Goal: Complete application form: Complete application form

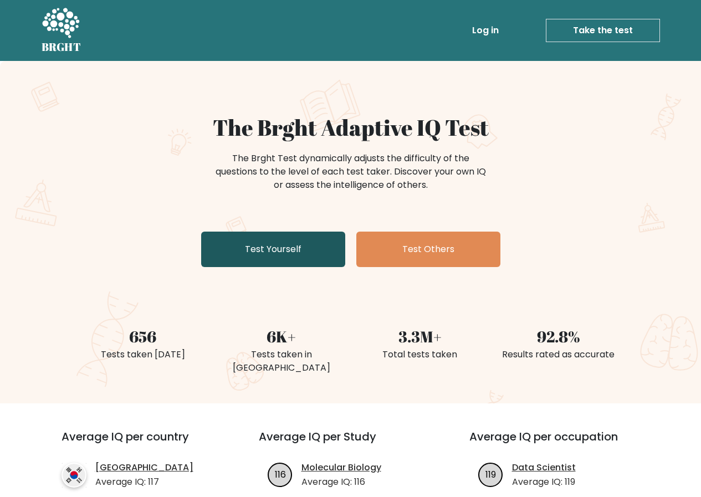
click at [273, 251] on link "Test Yourself" at bounding box center [273, 248] width 144 height 35
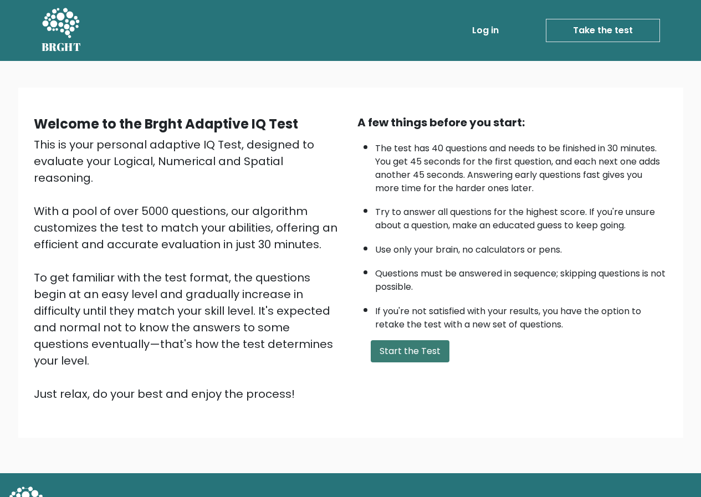
click at [381, 356] on button "Start the Test" at bounding box center [409, 351] width 79 height 22
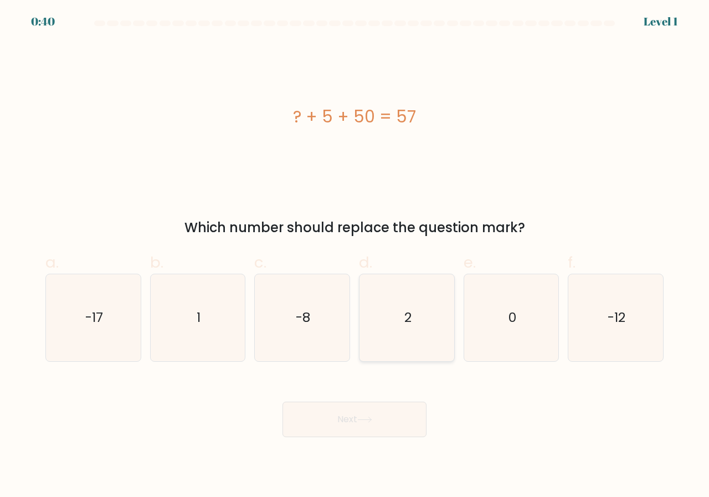
click at [409, 295] on icon "2" at bounding box center [406, 317] width 87 height 87
click at [355, 256] on input "d. 2" at bounding box center [354, 252] width 1 height 7
radio input "true"
click at [366, 433] on button "Next" at bounding box center [354, 419] width 144 height 35
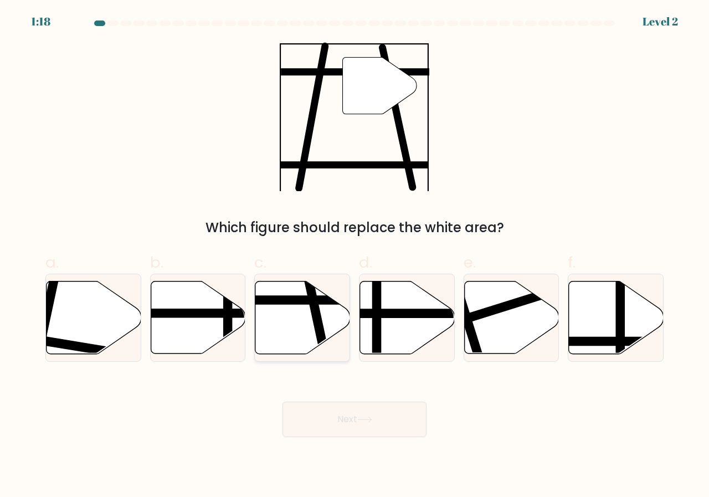
click at [307, 333] on icon at bounding box center [302, 317] width 95 height 73
click at [354, 256] on input "c." at bounding box center [354, 252] width 1 height 7
radio input "true"
click at [336, 419] on button "Next" at bounding box center [354, 419] width 144 height 35
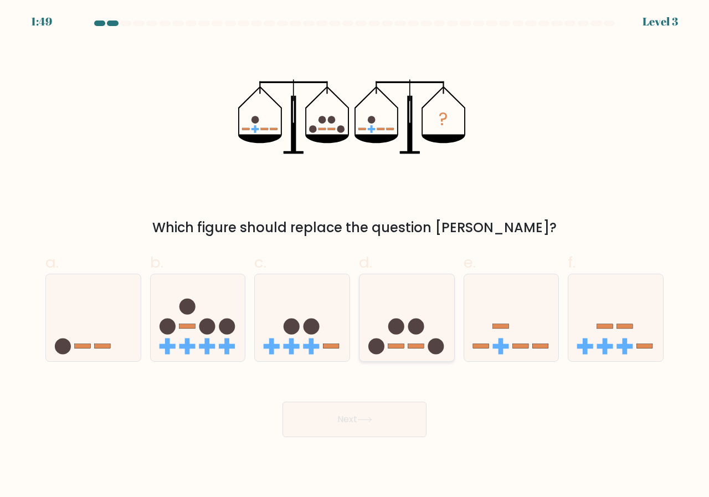
click at [421, 334] on icon at bounding box center [406, 318] width 95 height 78
click at [355, 256] on input "d." at bounding box center [354, 252] width 1 height 7
radio input "true"
click at [390, 417] on button "Next" at bounding box center [354, 419] width 144 height 35
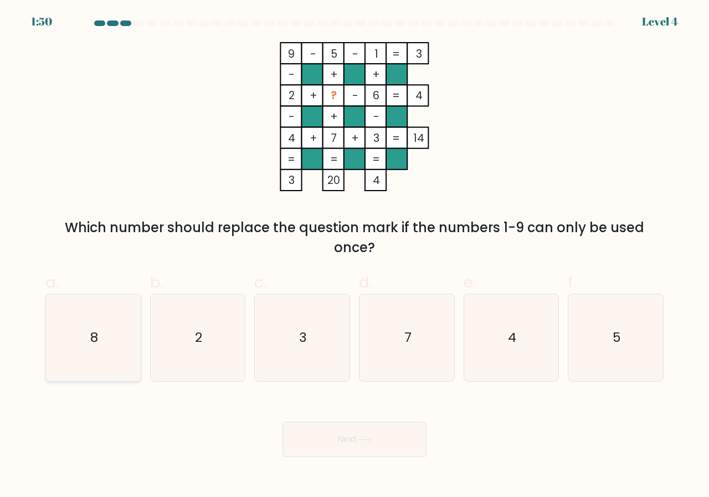
click at [79, 319] on icon "8" at bounding box center [93, 337] width 87 height 87
click at [354, 256] on input "a. 8" at bounding box center [354, 252] width 1 height 7
radio input "true"
click at [380, 437] on button "Next" at bounding box center [354, 438] width 144 height 35
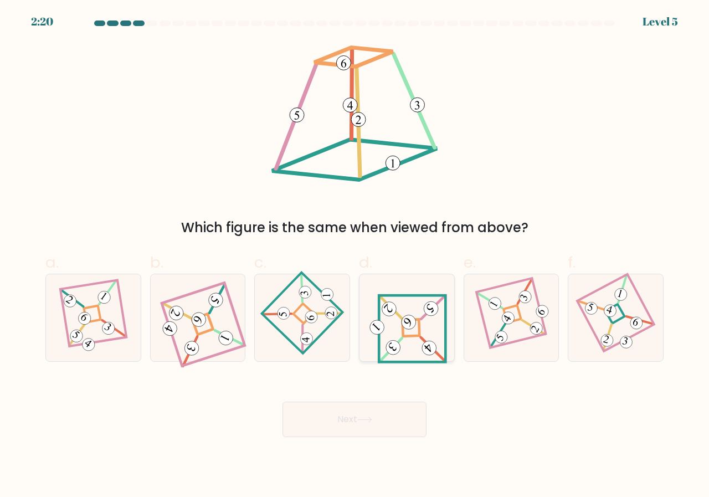
click at [417, 329] on icon at bounding box center [407, 317] width 80 height 69
click at [355, 256] on input "d." at bounding box center [354, 252] width 1 height 7
radio input "true"
click at [353, 418] on button "Next" at bounding box center [354, 419] width 144 height 35
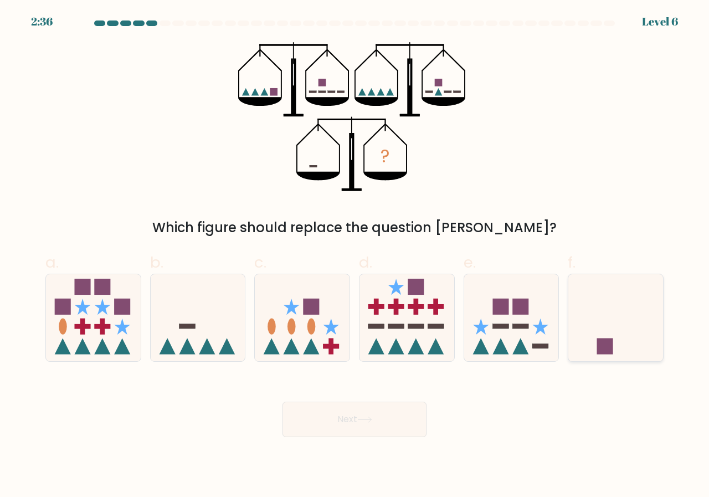
click at [606, 344] on rect at bounding box center [605, 346] width 16 height 16
click at [355, 256] on input "f." at bounding box center [354, 252] width 1 height 7
radio input "true"
click at [401, 421] on button "Next" at bounding box center [354, 419] width 144 height 35
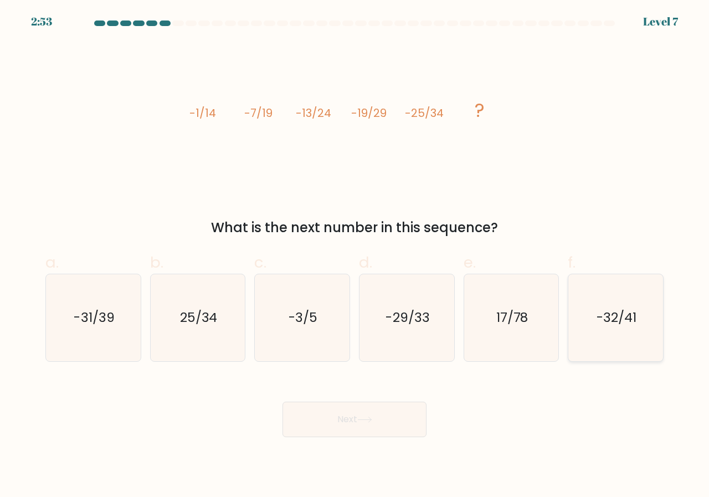
click at [598, 303] on icon "-32/41" at bounding box center [615, 317] width 87 height 87
click at [355, 256] on input "f. -32/41" at bounding box center [354, 252] width 1 height 7
radio input "true"
click at [403, 400] on div "Next" at bounding box center [354, 406] width 631 height 62
click at [398, 411] on button "Next" at bounding box center [354, 419] width 144 height 35
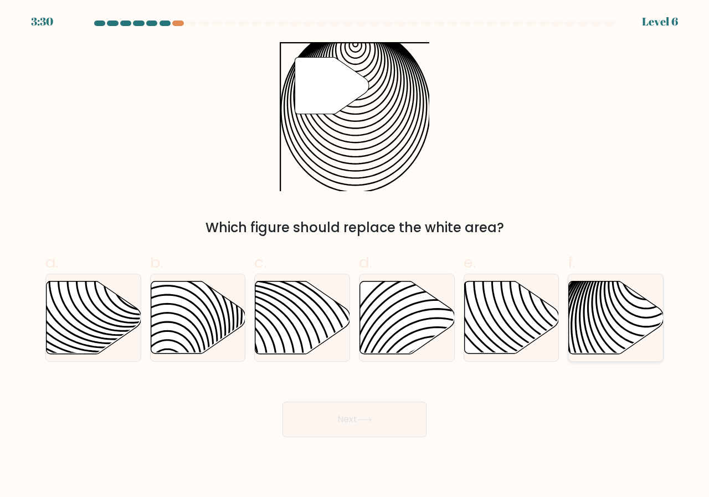
click at [606, 298] on icon at bounding box center [616, 317] width 95 height 73
click at [355, 256] on input "f." at bounding box center [354, 252] width 1 height 7
radio input "true"
click at [370, 454] on body "3:29 Level 6" at bounding box center [354, 248] width 709 height 497
click at [377, 429] on button "Next" at bounding box center [354, 419] width 144 height 35
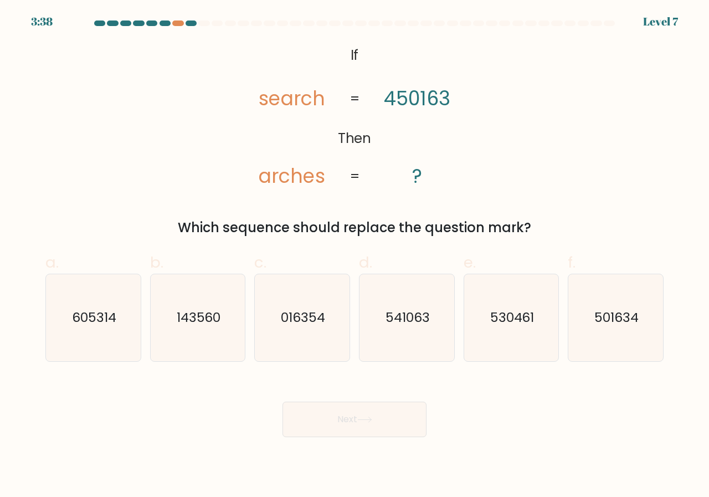
click at [268, 362] on form "If ?" at bounding box center [354, 228] width 709 height 416
click at [289, 328] on icon "016354" at bounding box center [302, 317] width 87 height 87
click at [354, 256] on input "c. 016354" at bounding box center [354, 252] width 1 height 7
radio input "true"
click at [315, 402] on button "Next" at bounding box center [354, 419] width 144 height 35
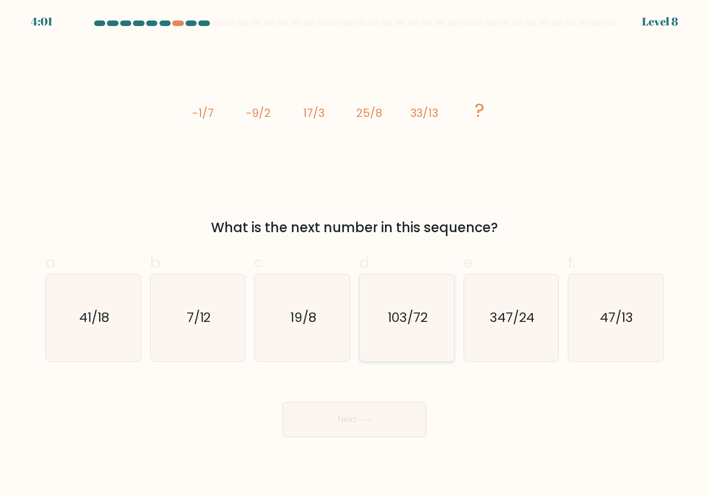
click at [408, 327] on icon "103/72" at bounding box center [406, 317] width 87 height 87
click at [355, 256] on input "d. 103/72" at bounding box center [354, 252] width 1 height 7
radio input "true"
click at [367, 414] on button "Next" at bounding box center [354, 419] width 144 height 35
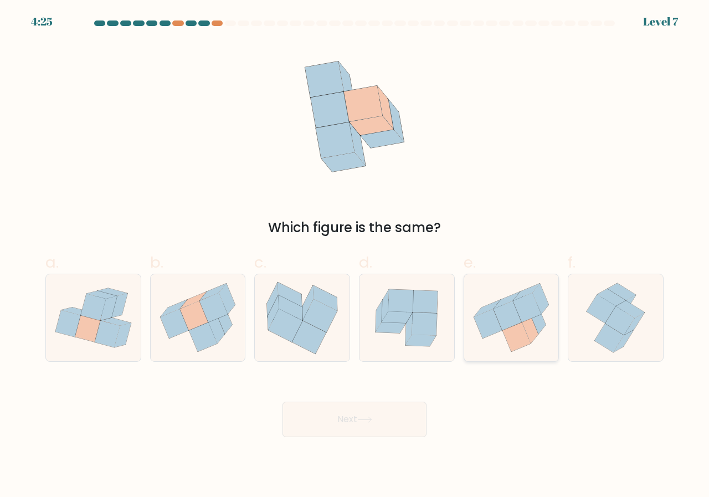
click at [497, 323] on icon at bounding box center [487, 323] width 28 height 29
click at [355, 256] on input "e." at bounding box center [354, 252] width 1 height 7
radio input "true"
click at [368, 420] on icon at bounding box center [364, 419] width 15 height 6
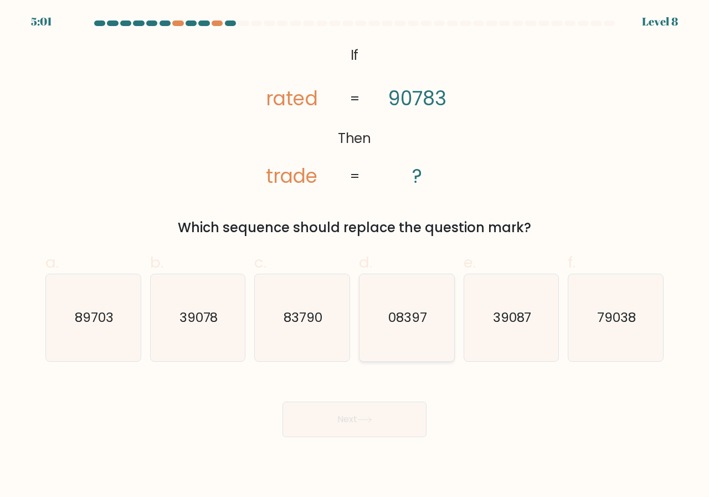
click at [399, 341] on icon "08397" at bounding box center [406, 317] width 87 height 87
click at [355, 256] on input "d. 08397" at bounding box center [354, 252] width 1 height 7
radio input "true"
click at [389, 409] on button "Next" at bounding box center [354, 419] width 144 height 35
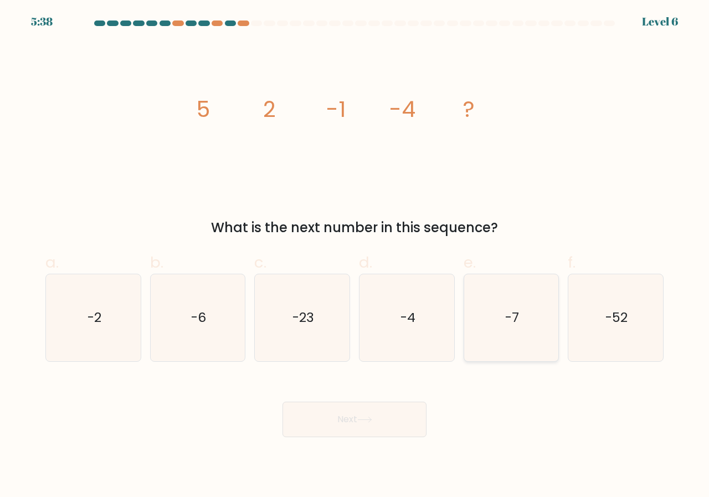
click at [544, 299] on icon "-7" at bounding box center [511, 317] width 87 height 87
click at [355, 256] on input "e. -7" at bounding box center [354, 252] width 1 height 7
radio input "true"
click at [382, 416] on button "Next" at bounding box center [354, 419] width 144 height 35
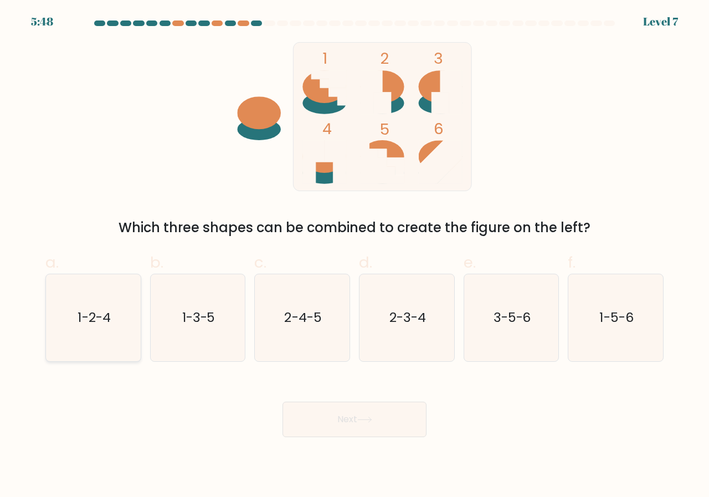
click at [64, 303] on icon "1-2-4" at bounding box center [93, 317] width 87 height 87
click at [354, 256] on input "a. 1-2-4" at bounding box center [354, 252] width 1 height 7
radio input "true"
click at [386, 403] on button "Next" at bounding box center [354, 419] width 144 height 35
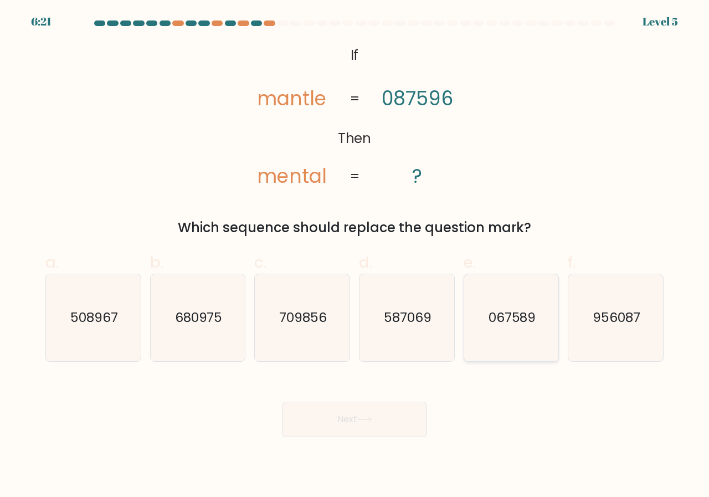
click at [535, 306] on icon "067589" at bounding box center [511, 317] width 87 height 87
click at [355, 256] on input "e. 067589" at bounding box center [354, 252] width 1 height 7
radio input "true"
click at [377, 413] on button "Next" at bounding box center [354, 419] width 144 height 35
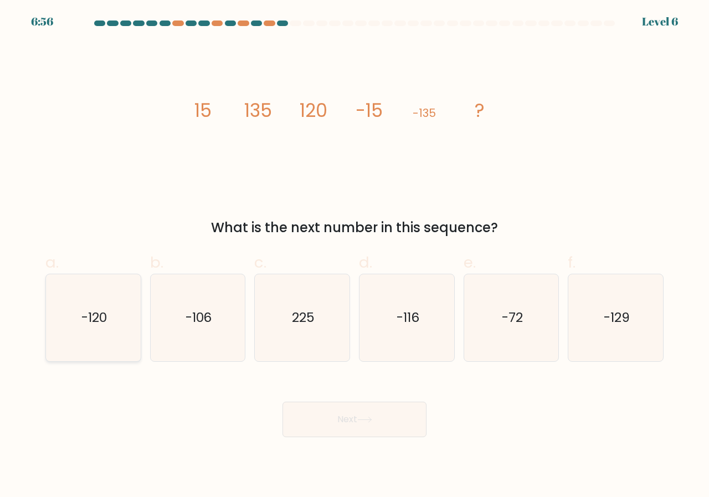
click at [93, 298] on icon "-120" at bounding box center [93, 317] width 87 height 87
click at [354, 256] on input "a. -120" at bounding box center [354, 252] width 1 height 7
radio input "true"
click at [369, 421] on icon at bounding box center [364, 419] width 15 height 6
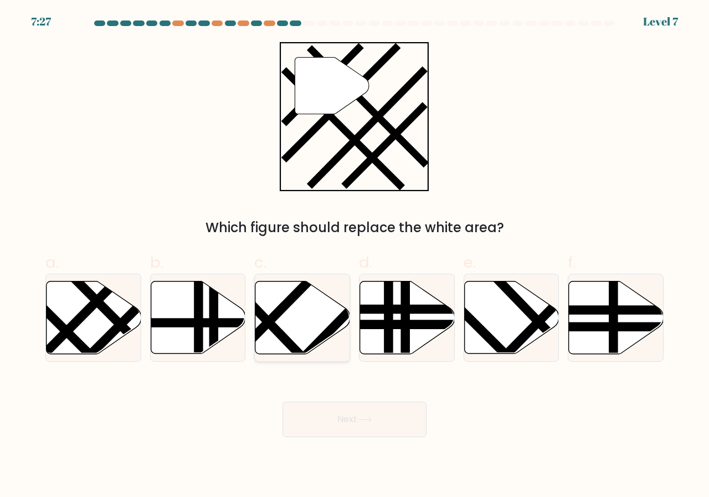
click at [311, 296] on icon at bounding box center [302, 317] width 95 height 73
click at [354, 256] on input "c." at bounding box center [354, 252] width 1 height 7
radio input "true"
click at [371, 421] on icon at bounding box center [364, 419] width 15 height 6
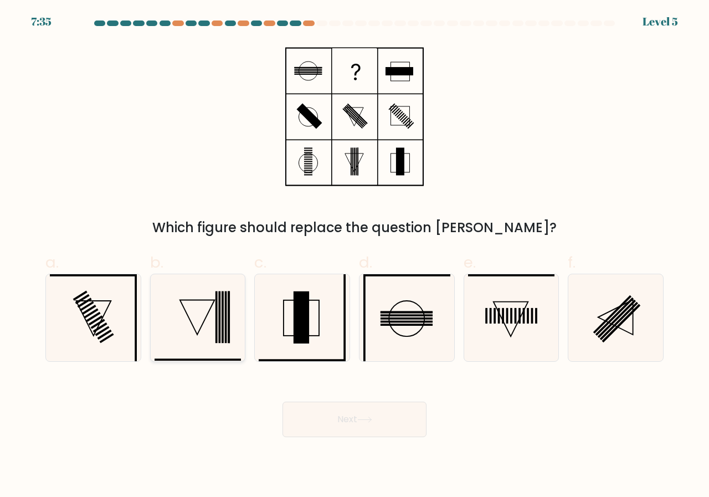
click at [197, 315] on icon at bounding box center [198, 317] width 87 height 87
click at [354, 256] on input "b." at bounding box center [354, 252] width 1 height 7
radio input "true"
click at [380, 433] on button "Next" at bounding box center [354, 419] width 144 height 35
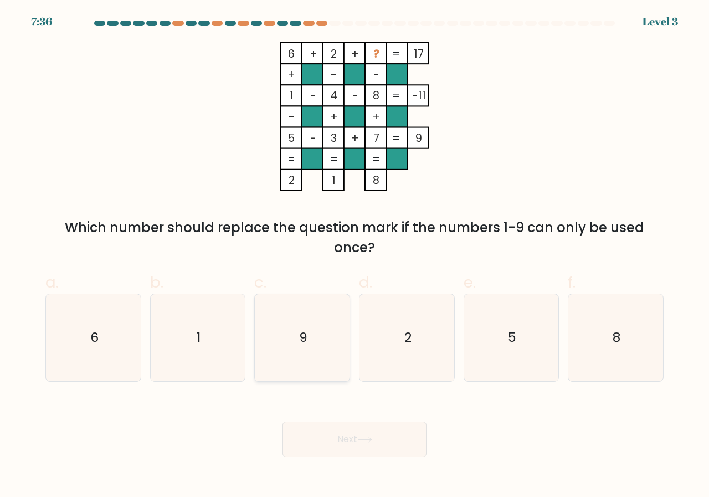
click at [318, 328] on icon "9" at bounding box center [302, 337] width 87 height 87
click at [354, 256] on input "c. 9" at bounding box center [354, 252] width 1 height 7
radio input "true"
click at [370, 442] on icon at bounding box center [364, 439] width 15 height 6
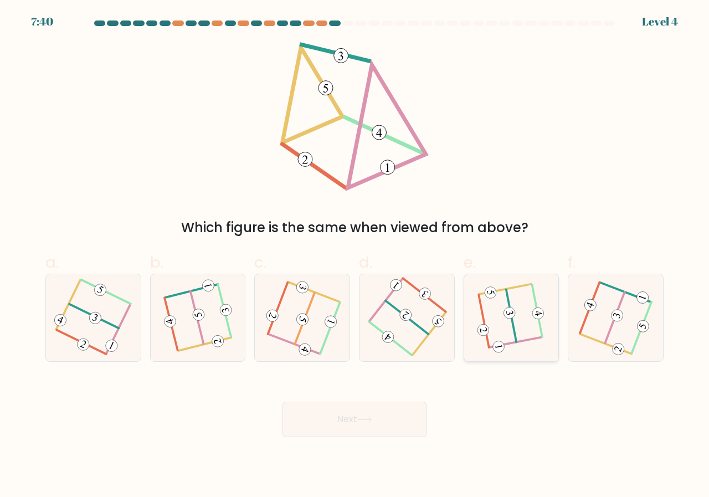
click at [530, 304] on icon at bounding box center [511, 317] width 66 height 69
click at [355, 256] on input "e." at bounding box center [354, 252] width 1 height 7
radio input "true"
click at [400, 410] on button "Next" at bounding box center [354, 419] width 144 height 35
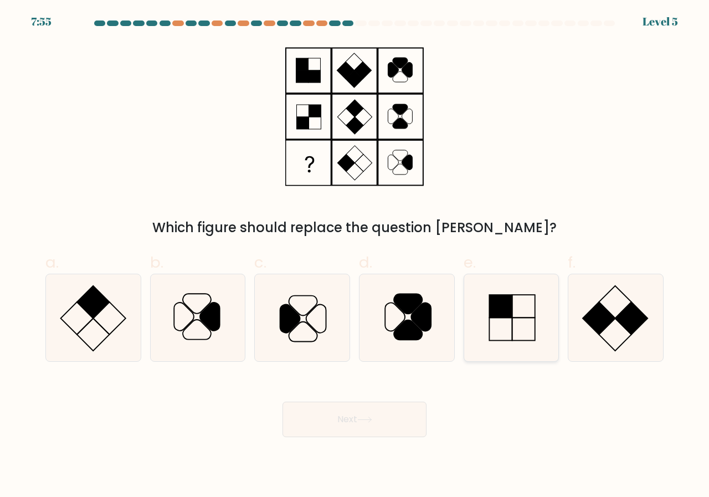
click at [509, 304] on rect at bounding box center [500, 306] width 23 height 23
click at [355, 256] on input "e." at bounding box center [354, 252] width 1 height 7
radio input "true"
click at [388, 430] on button "Next" at bounding box center [354, 419] width 144 height 35
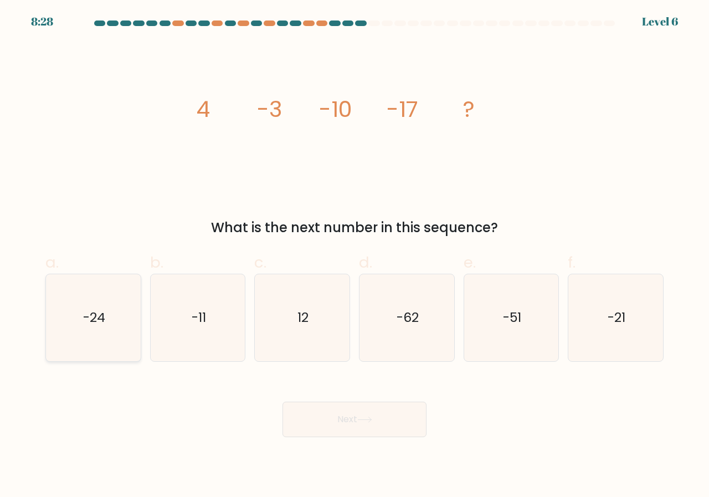
click at [107, 343] on icon "-24" at bounding box center [93, 317] width 87 height 87
click at [354, 256] on input "a. -24" at bounding box center [354, 252] width 1 height 7
radio input "true"
click at [372, 421] on icon at bounding box center [364, 419] width 15 height 6
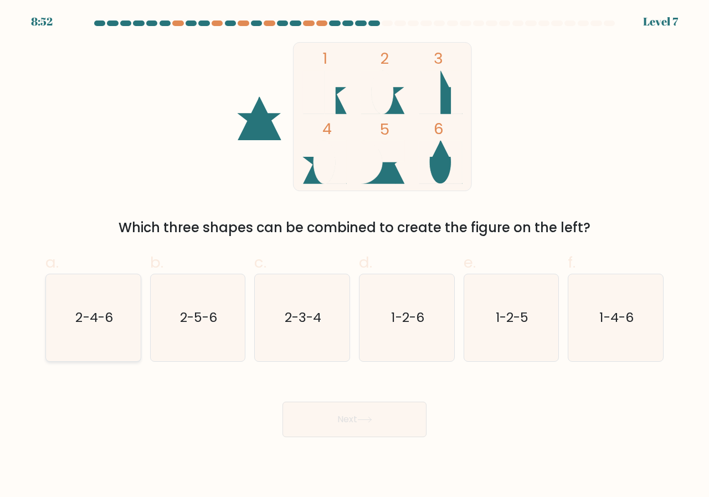
click at [117, 312] on icon "2-4-6" at bounding box center [93, 317] width 87 height 87
click at [354, 256] on input "a. 2-4-6" at bounding box center [354, 252] width 1 height 7
radio input "true"
click at [392, 446] on body "8:52 Level 7" at bounding box center [354, 248] width 709 height 497
click at [388, 426] on button "Next" at bounding box center [354, 419] width 144 height 35
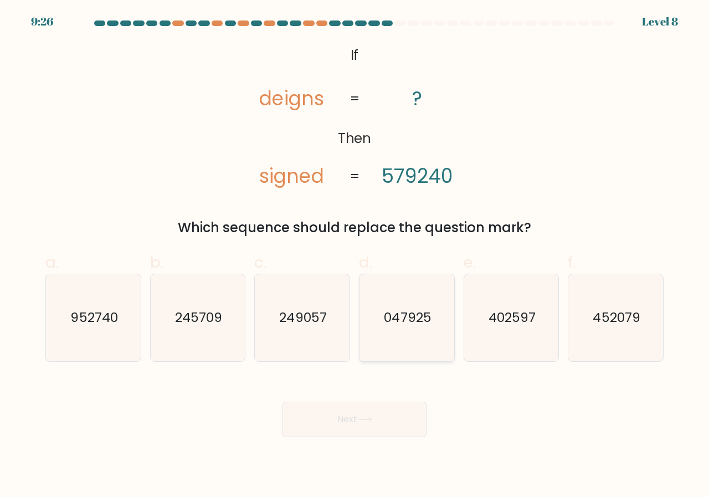
click at [421, 326] on text "047925" at bounding box center [407, 317] width 47 height 18
click at [355, 256] on input "d. 047925" at bounding box center [354, 252] width 1 height 7
radio input "true"
click at [364, 431] on button "Next" at bounding box center [354, 419] width 144 height 35
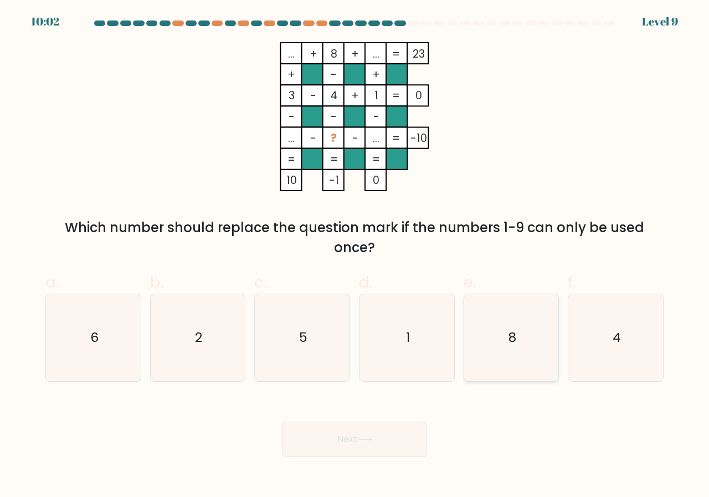
click at [492, 356] on icon "8" at bounding box center [511, 337] width 87 height 87
click at [355, 256] on input "e. 8" at bounding box center [354, 252] width 1 height 7
radio input "true"
click at [394, 426] on button "Next" at bounding box center [354, 438] width 144 height 35
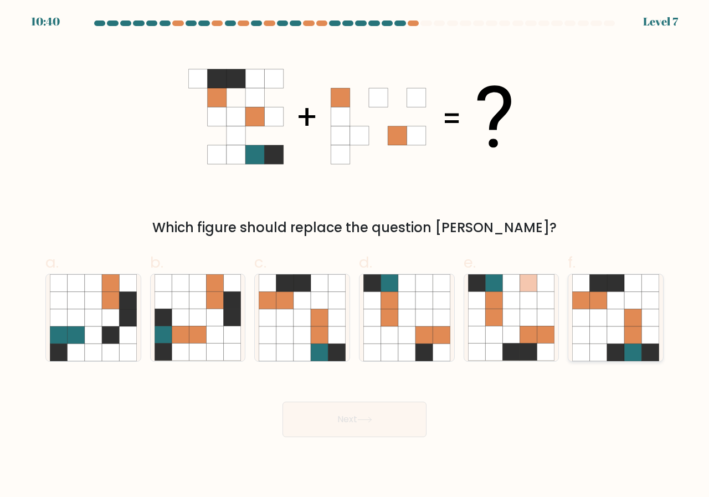
click at [580, 297] on icon at bounding box center [581, 300] width 17 height 17
click at [355, 256] on input "f." at bounding box center [354, 252] width 1 height 7
radio input "true"
click at [377, 419] on button "Next" at bounding box center [354, 419] width 144 height 35
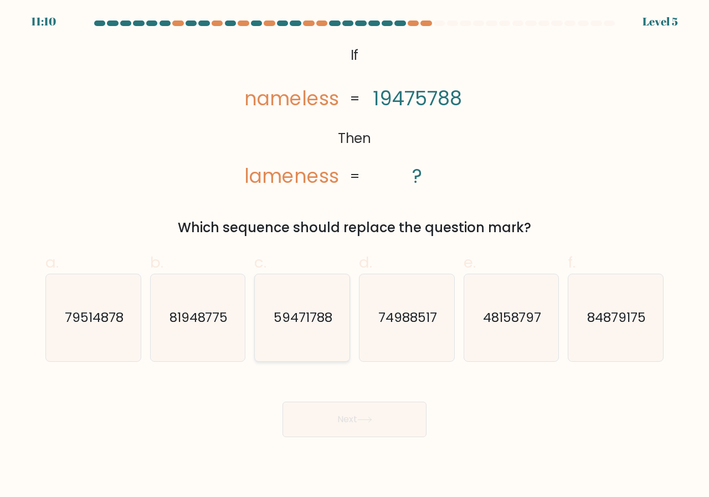
click at [319, 328] on icon "59471788" at bounding box center [302, 317] width 87 height 87
click at [354, 256] on input "c. 59471788" at bounding box center [354, 252] width 1 height 7
radio input "true"
click at [626, 322] on text "84879175" at bounding box center [616, 317] width 59 height 18
click at [355, 256] on input "f. 84879175" at bounding box center [354, 252] width 1 height 7
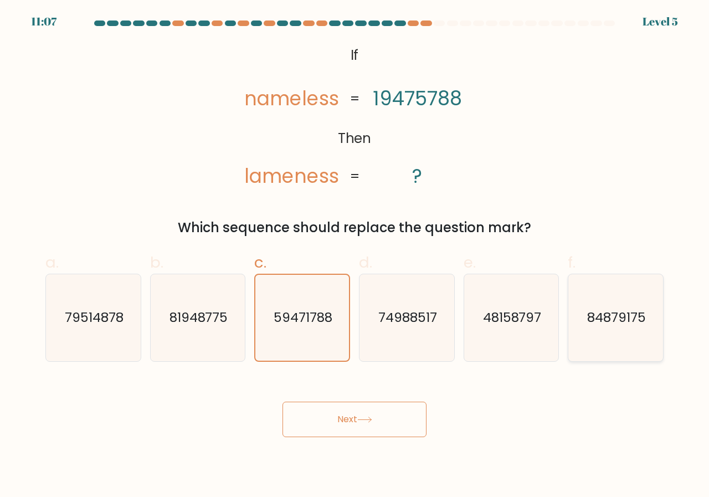
radio input "true"
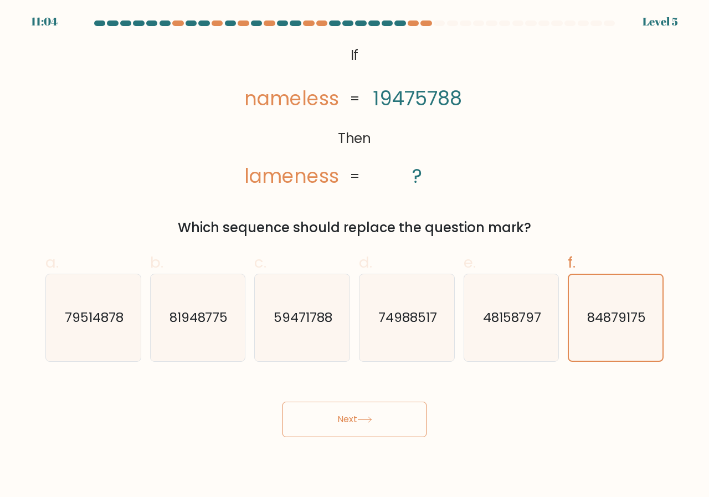
click at [298, 423] on button "Next" at bounding box center [354, 419] width 144 height 35
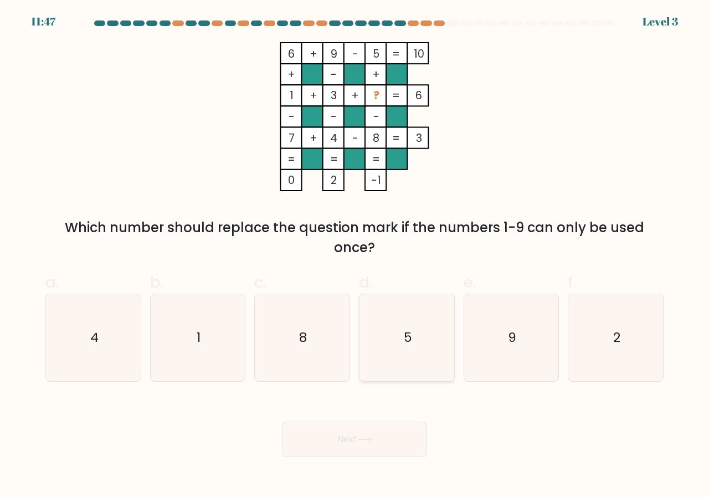
click at [372, 343] on icon "5" at bounding box center [406, 337] width 87 height 87
click at [355, 256] on input "d. 5" at bounding box center [354, 252] width 1 height 7
radio input "true"
click at [365, 467] on body "11:47 Level 3" at bounding box center [354, 248] width 709 height 497
click at [378, 428] on button "Next" at bounding box center [354, 438] width 144 height 35
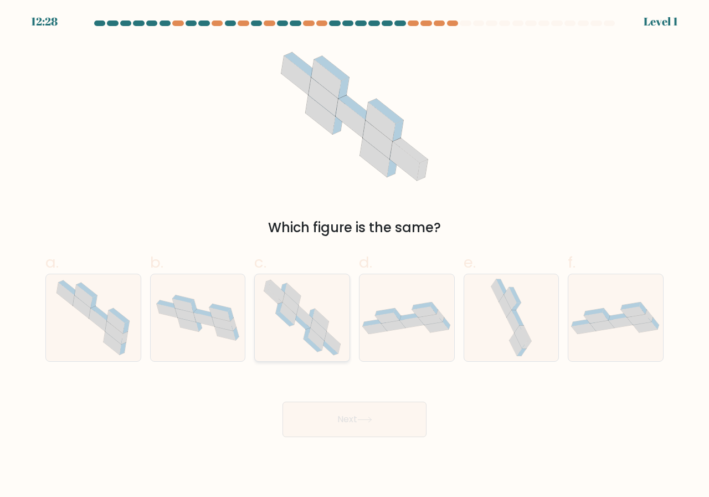
click at [286, 326] on icon at bounding box center [302, 317] width 89 height 87
click at [354, 256] on input "c." at bounding box center [354, 252] width 1 height 7
radio input "true"
click at [333, 429] on button "Next" at bounding box center [354, 419] width 144 height 35
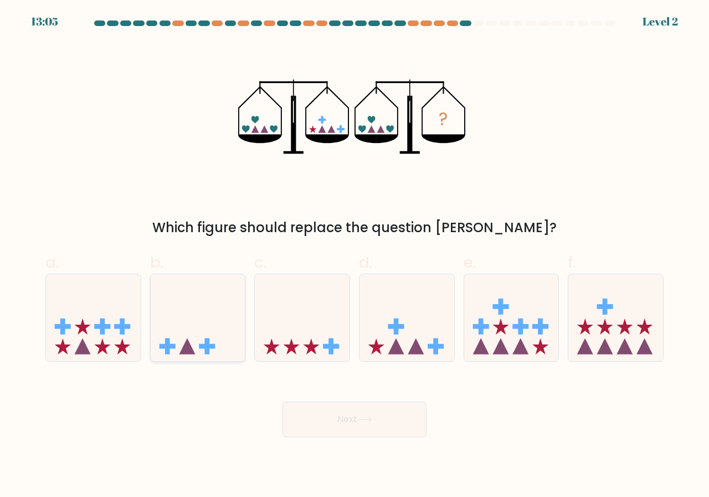
click at [226, 312] on icon at bounding box center [198, 318] width 95 height 78
click at [354, 256] on input "b." at bounding box center [354, 252] width 1 height 7
radio input "true"
click at [333, 409] on button "Next" at bounding box center [354, 419] width 144 height 35
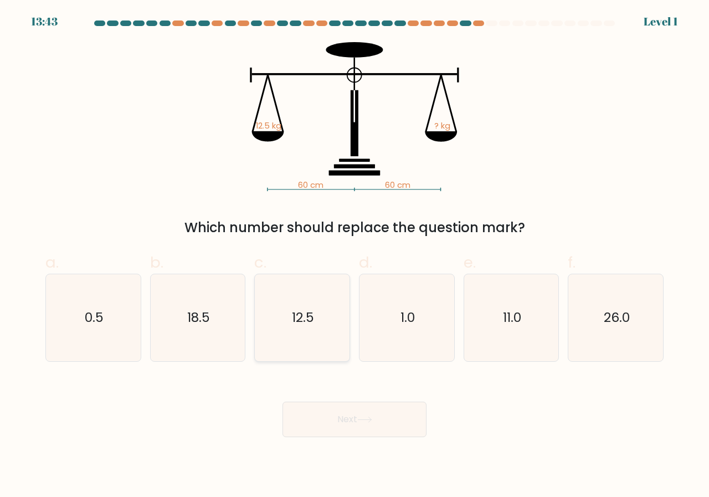
click at [297, 351] on icon "12.5" at bounding box center [302, 317] width 87 height 87
click at [354, 256] on input "c. 12.5" at bounding box center [354, 252] width 1 height 7
radio input "true"
click at [327, 426] on button "Next" at bounding box center [354, 419] width 144 height 35
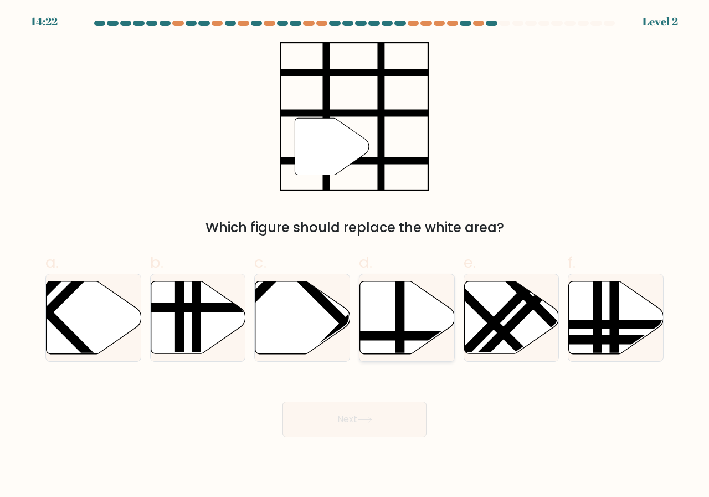
click at [383, 331] on icon at bounding box center [407, 317] width 95 height 73
click at [355, 256] on input "d." at bounding box center [354, 252] width 1 height 7
radio input "true"
click at [352, 421] on button "Next" at bounding box center [354, 419] width 144 height 35
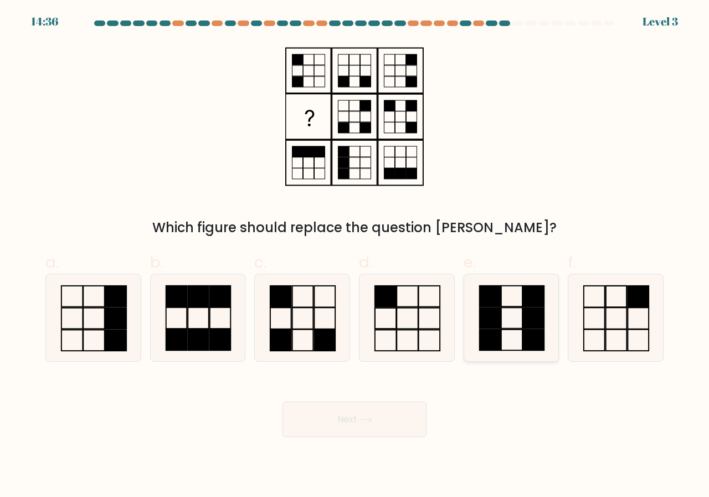
click at [507, 338] on icon at bounding box center [511, 317] width 87 height 87
click at [355, 256] on input "e." at bounding box center [354, 252] width 1 height 7
radio input "true"
click at [500, 348] on rect at bounding box center [490, 340] width 21 height 20
click at [355, 256] on input "e." at bounding box center [354, 252] width 1 height 7
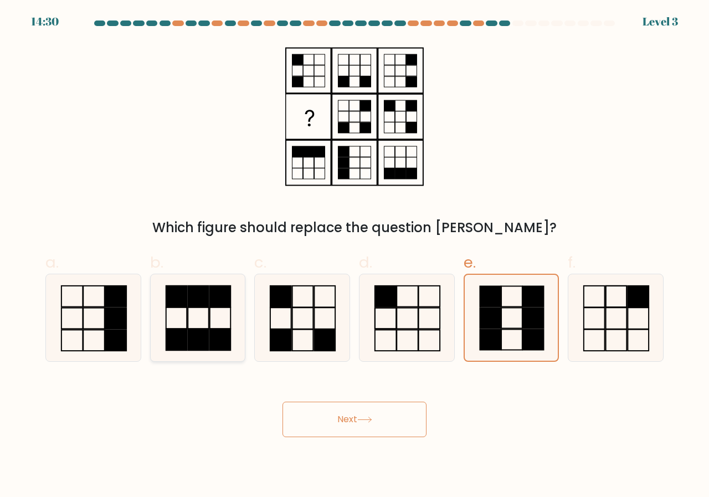
click at [229, 315] on icon at bounding box center [198, 317] width 87 height 87
click at [354, 256] on input "b." at bounding box center [354, 252] width 1 height 7
radio input "true"
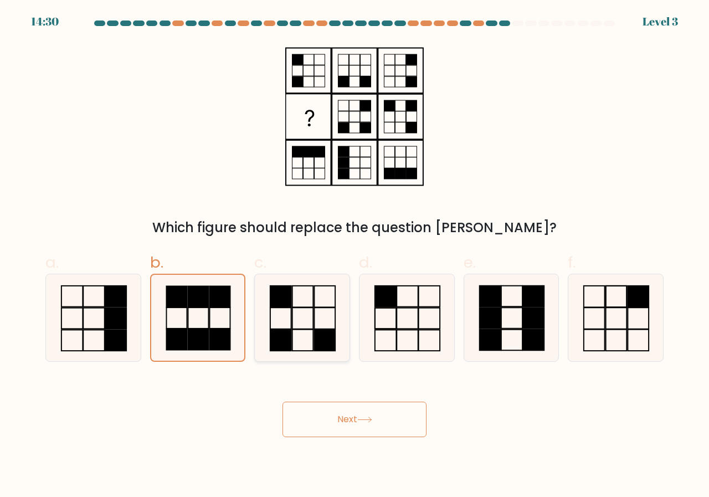
click at [292, 320] on rect at bounding box center [302, 318] width 21 height 21
click at [354, 256] on input "c." at bounding box center [354, 252] width 1 height 7
radio input "true"
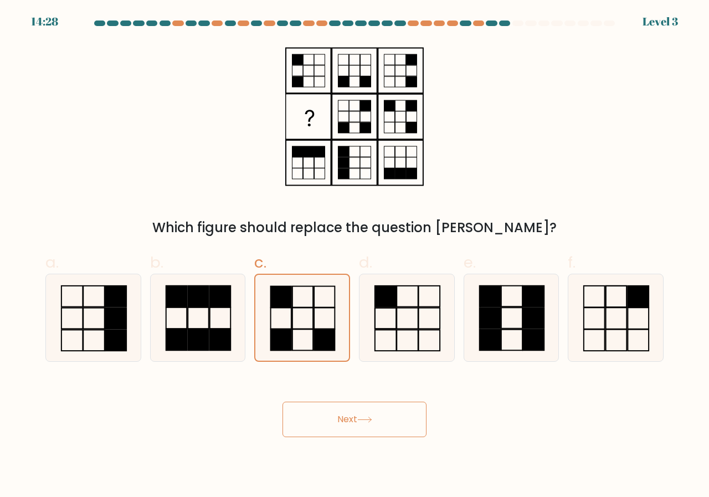
click at [318, 418] on button "Next" at bounding box center [354, 419] width 144 height 35
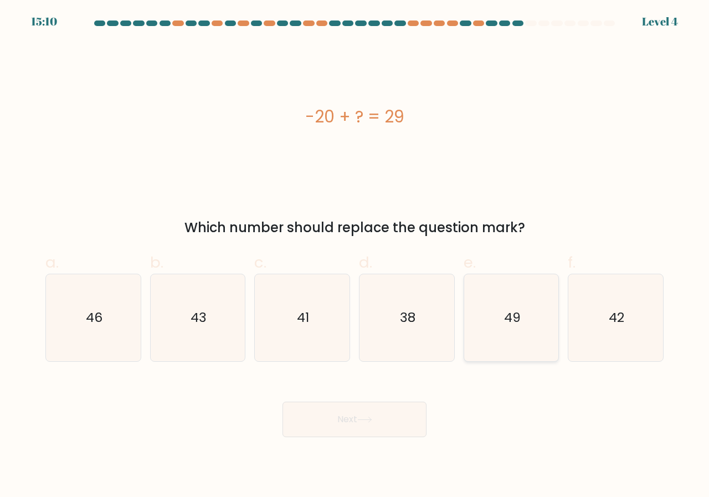
click at [523, 303] on icon "49" at bounding box center [511, 317] width 87 height 87
click at [355, 256] on input "e. 49" at bounding box center [354, 252] width 1 height 7
radio input "true"
click at [362, 439] on body "15:09 Level 4" at bounding box center [354, 248] width 709 height 497
click at [368, 421] on icon at bounding box center [364, 419] width 15 height 6
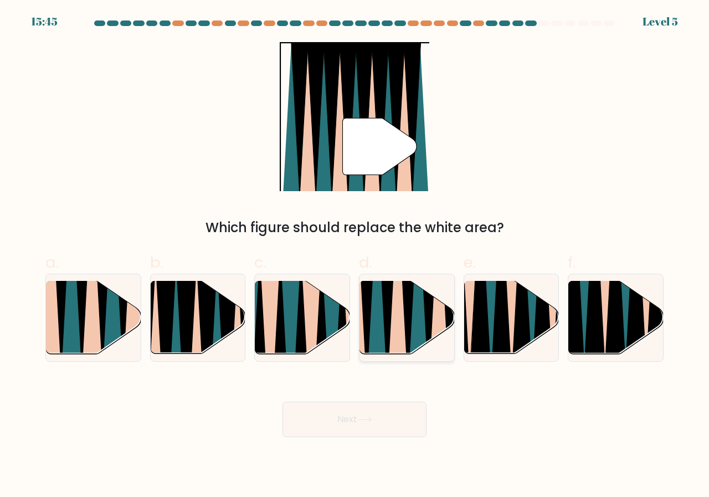
click at [445, 330] on icon at bounding box center [438, 280] width 20 height 189
click at [355, 256] on input "d." at bounding box center [354, 252] width 1 height 7
radio input "true"
click at [370, 429] on button "Next" at bounding box center [354, 419] width 144 height 35
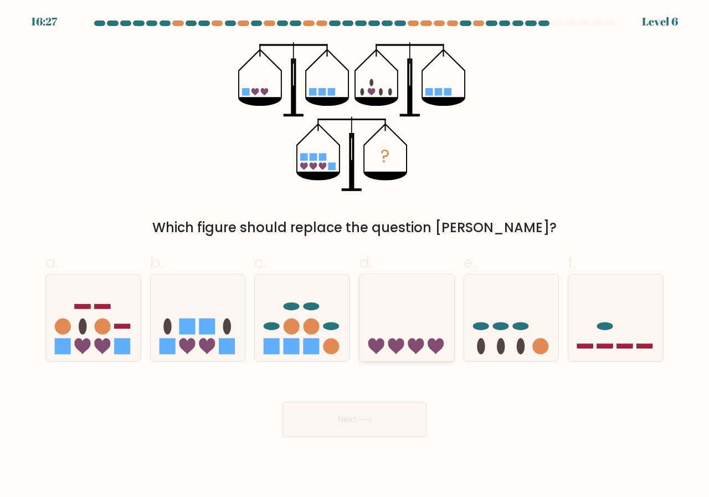
click at [373, 349] on icon at bounding box center [376, 346] width 16 height 16
click at [355, 256] on input "d." at bounding box center [354, 252] width 1 height 7
radio input "true"
click at [366, 416] on button "Next" at bounding box center [354, 419] width 144 height 35
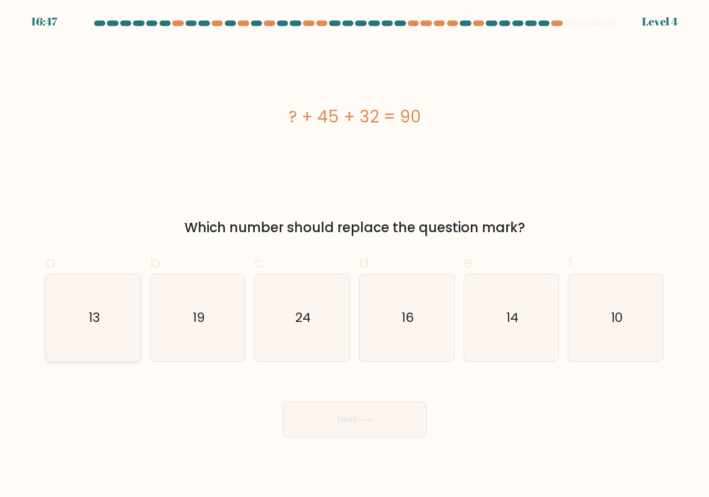
click at [102, 316] on icon "13" at bounding box center [93, 317] width 87 height 87
click at [354, 256] on input "a. 13" at bounding box center [354, 252] width 1 height 7
radio input "true"
click at [402, 461] on body "16:47 Level 4" at bounding box center [354, 248] width 709 height 497
click at [368, 387] on div "Next" at bounding box center [354, 406] width 631 height 62
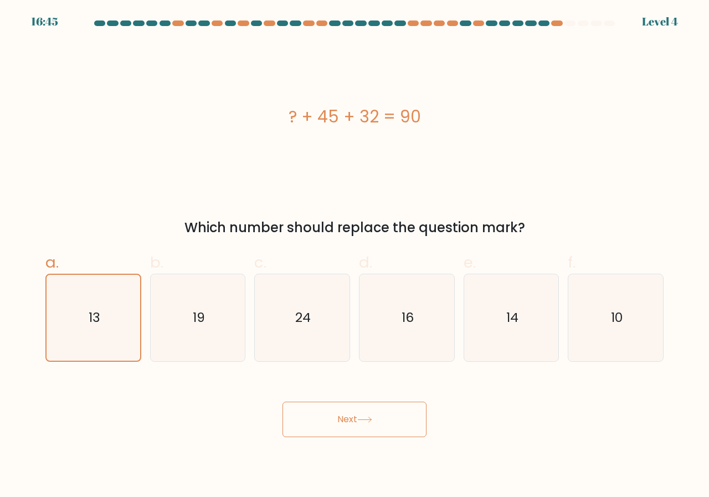
click at [369, 413] on button "Next" at bounding box center [354, 419] width 144 height 35
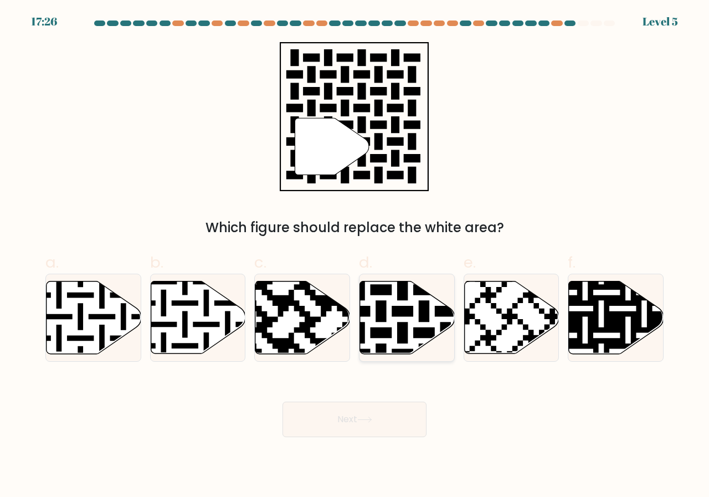
click at [411, 308] on icon at bounding box center [435, 279] width 172 height 172
click at [355, 256] on input "d." at bounding box center [354, 252] width 1 height 7
radio input "true"
click at [389, 420] on button "Next" at bounding box center [354, 419] width 144 height 35
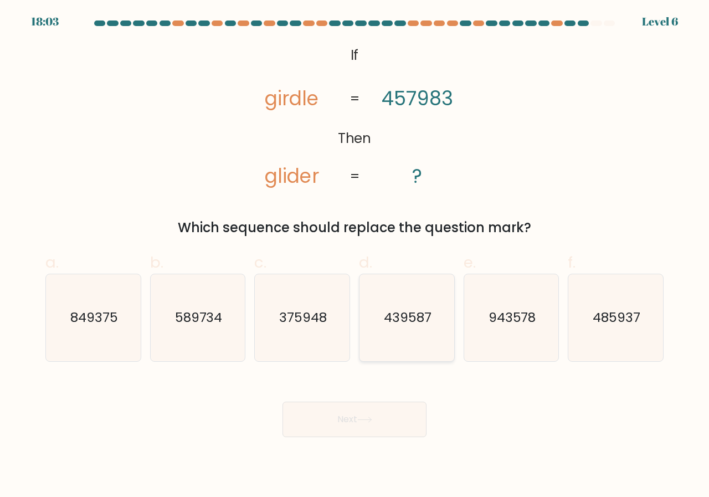
click at [424, 316] on text "439587" at bounding box center [408, 317] width 48 height 18
click at [355, 256] on input "d. 439587" at bounding box center [354, 252] width 1 height 7
radio input "true"
click at [497, 324] on text "943578" at bounding box center [512, 317] width 48 height 18
click at [355, 256] on input "e. 943578" at bounding box center [354, 252] width 1 height 7
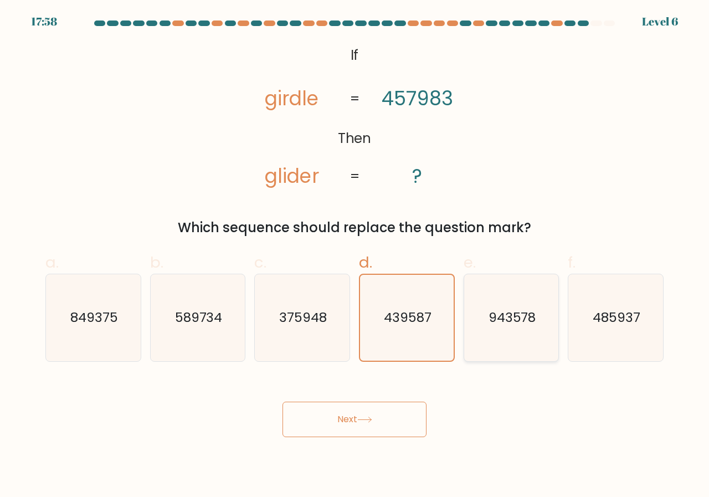
radio input "true"
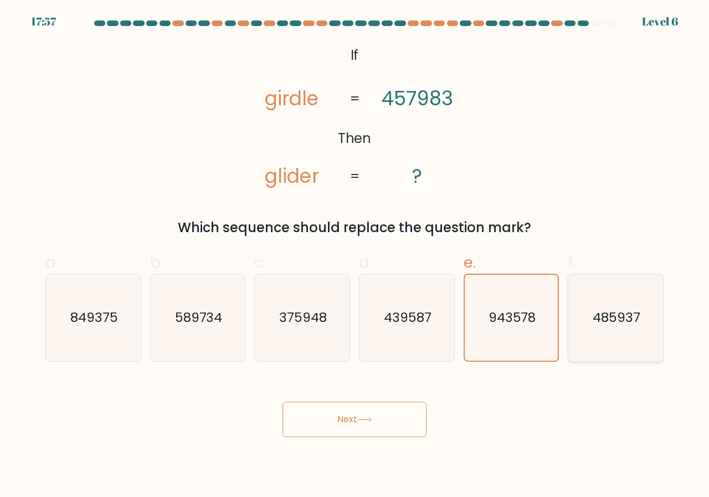
click at [584, 325] on icon "485937" at bounding box center [615, 317] width 87 height 87
click at [355, 256] on input "f. 485937" at bounding box center [354, 252] width 1 height 7
radio input "true"
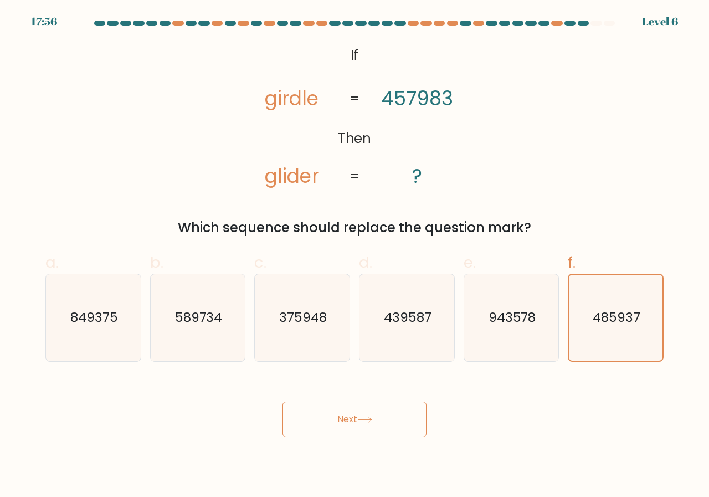
click at [385, 413] on button "Next" at bounding box center [354, 419] width 144 height 35
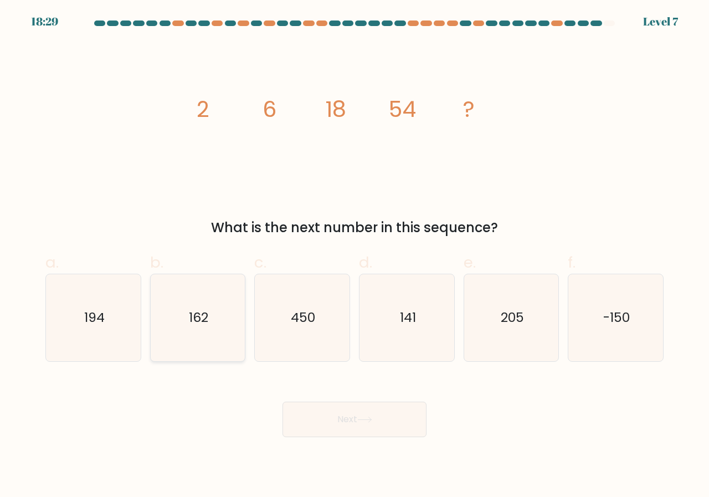
click at [215, 326] on icon "162" at bounding box center [198, 317] width 87 height 87
click at [354, 256] on input "b. 162" at bounding box center [354, 252] width 1 height 7
radio input "true"
click at [343, 404] on button "Next" at bounding box center [354, 419] width 144 height 35
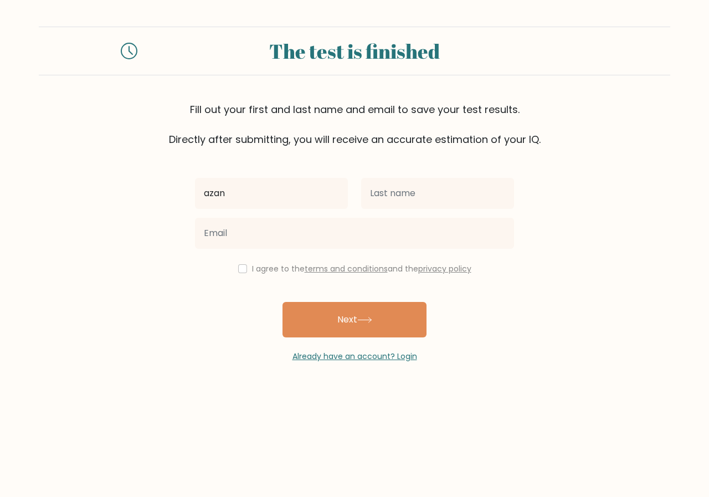
type input "azan"
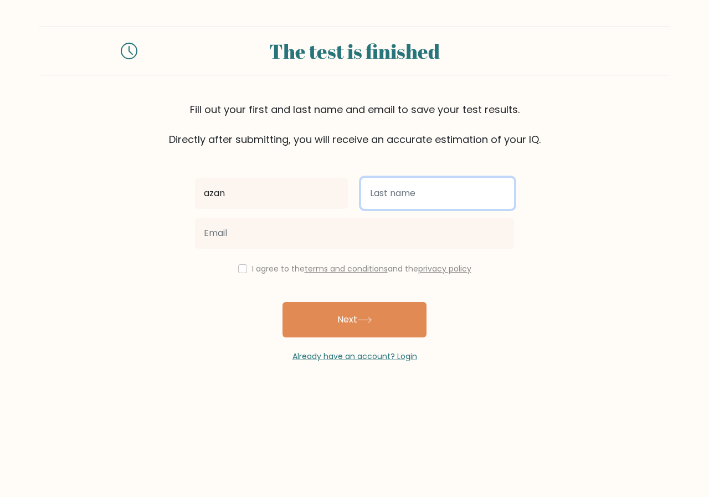
drag, startPoint x: 463, startPoint y: 190, endPoint x: 465, endPoint y: 197, distance: 7.0
click at [461, 190] on input "text" at bounding box center [437, 193] width 153 height 31
type input "athar"
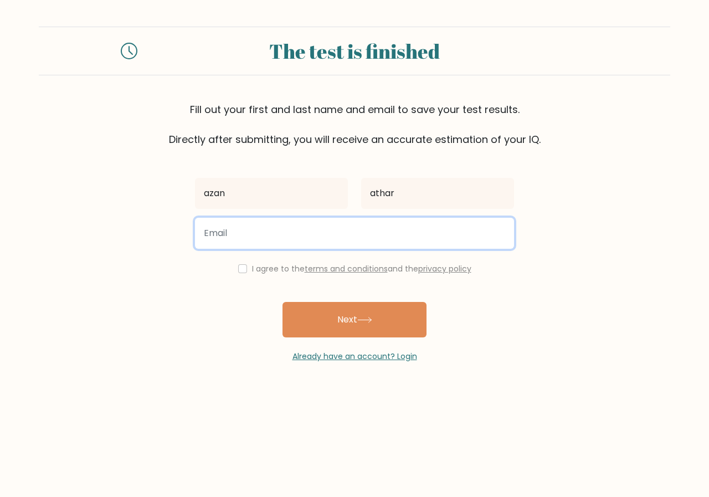
click at [402, 235] on input "email" at bounding box center [354, 233] width 319 height 31
type input "lenox.azan@gmail.com"
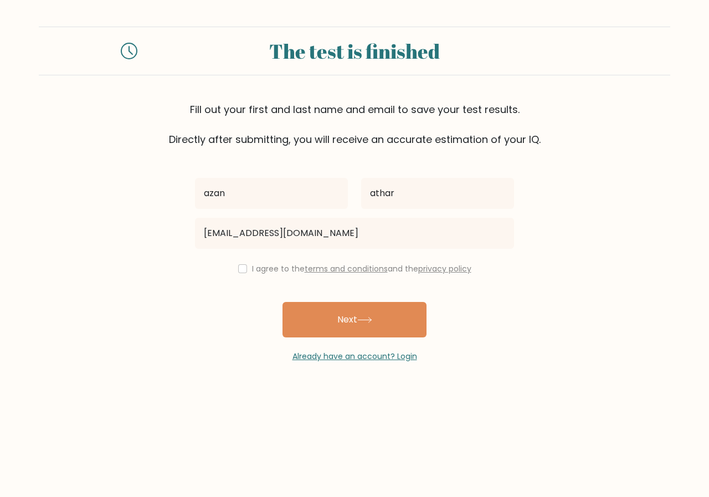
click at [244, 274] on div "I agree to the terms and conditions and the privacy policy" at bounding box center [354, 268] width 332 height 13
click at [242, 267] on input "checkbox" at bounding box center [242, 268] width 9 height 9
checkbox input "true"
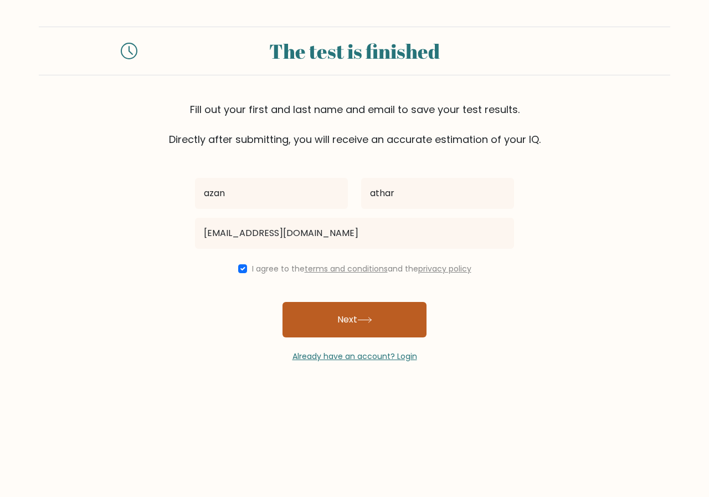
click at [385, 322] on button "Next" at bounding box center [354, 319] width 144 height 35
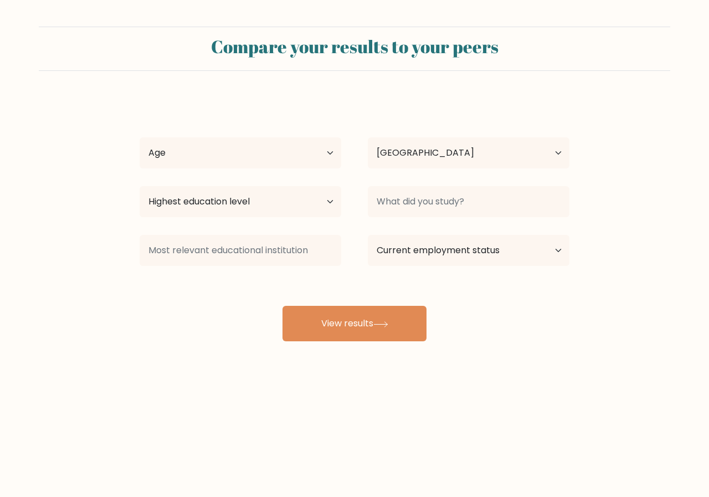
select select "BE"
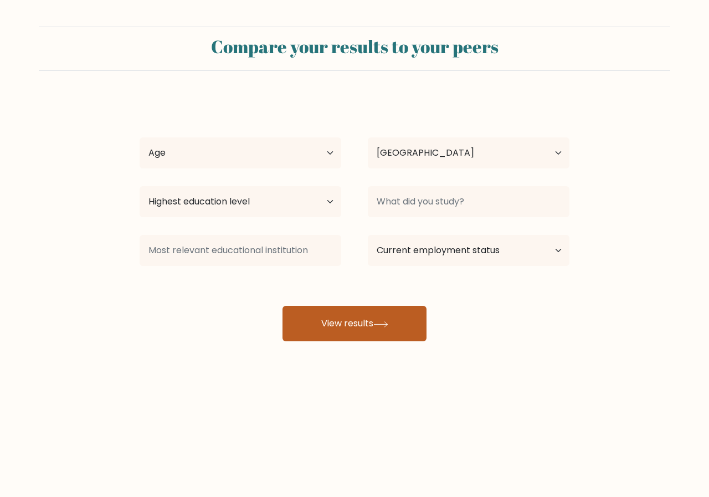
click at [381, 321] on icon at bounding box center [380, 324] width 15 height 6
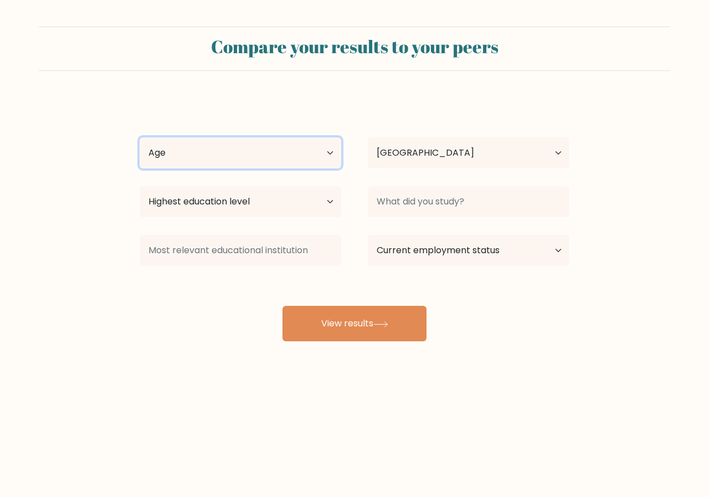
click at [296, 144] on select "Age Under 18 years old 18-24 years old 25-34 years old 35-44 years old 45-54 ye…" at bounding box center [241, 152] width 202 height 31
select select "18_24"
click at [140, 137] on select "Age Under 18 years old 18-24 years old 25-34 years old 35-44 years old 45-54 ye…" at bounding box center [241, 152] width 202 height 31
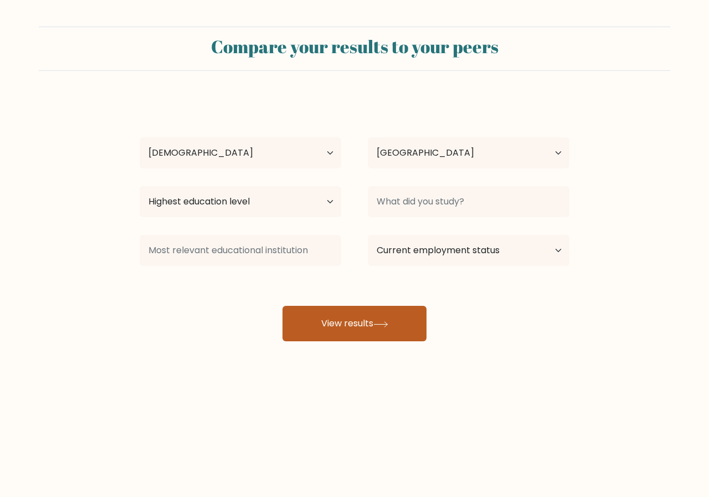
click at [383, 341] on button "View results" at bounding box center [354, 323] width 144 height 35
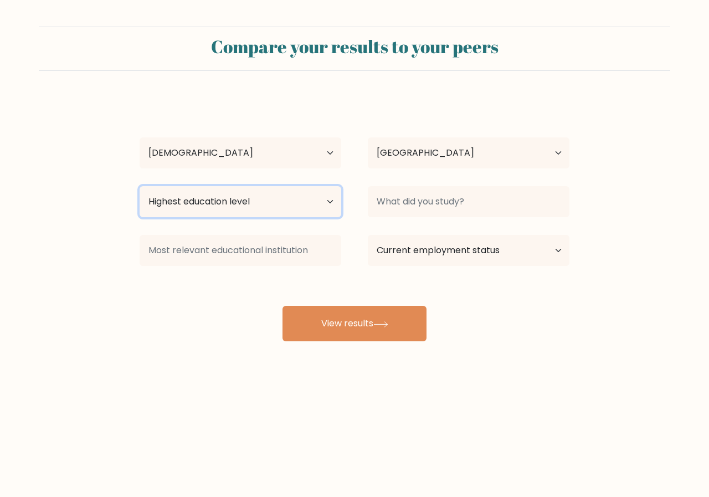
click at [287, 210] on select "Highest education level No schooling Primary Lower Secondary Upper Secondary Oc…" at bounding box center [241, 201] width 202 height 31
select select "upper_secondary"
click at [140, 186] on select "Highest education level No schooling Primary Lower Secondary Upper Secondary Oc…" at bounding box center [241, 201] width 202 height 31
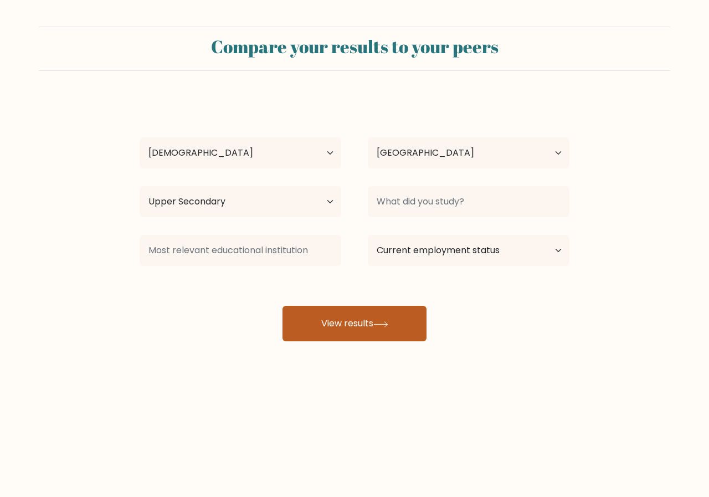
click at [356, 313] on button "View results" at bounding box center [354, 323] width 144 height 35
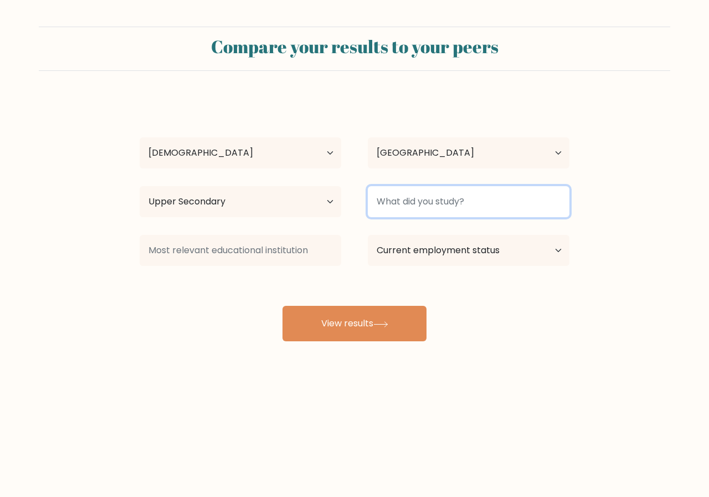
click at [431, 199] on input at bounding box center [469, 201] width 202 height 31
type input "s"
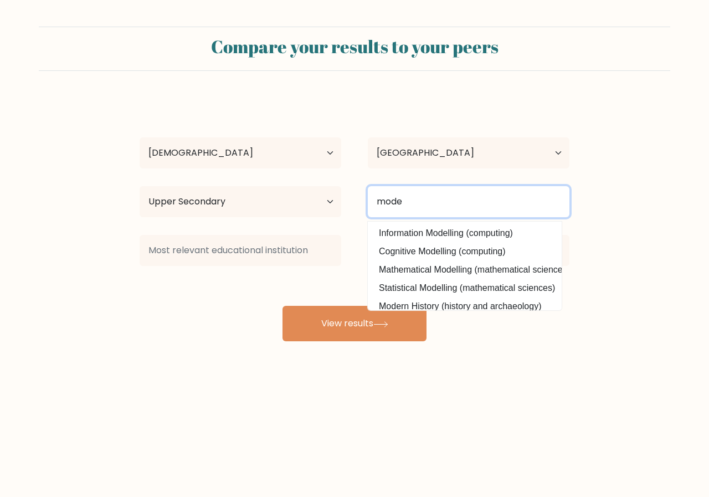
click at [444, 195] on input "mode" at bounding box center [469, 201] width 202 height 31
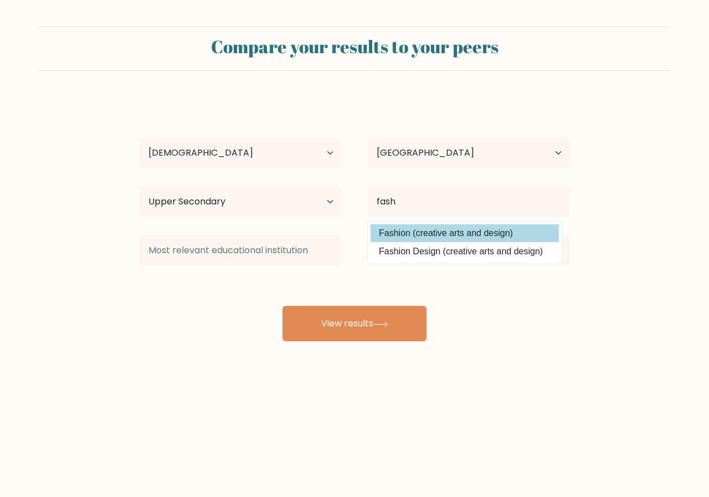
click at [451, 233] on option "Fashion (creative arts and design)" at bounding box center [464, 233] width 188 height 18
type input "Fashion"
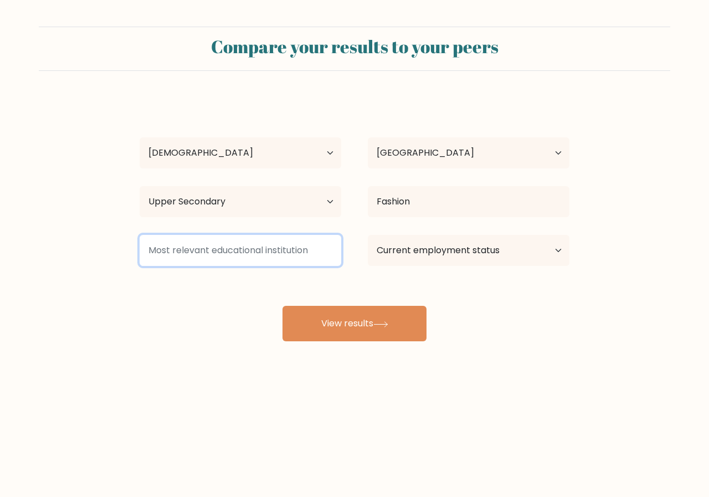
click at [293, 259] on input at bounding box center [241, 250] width 202 height 31
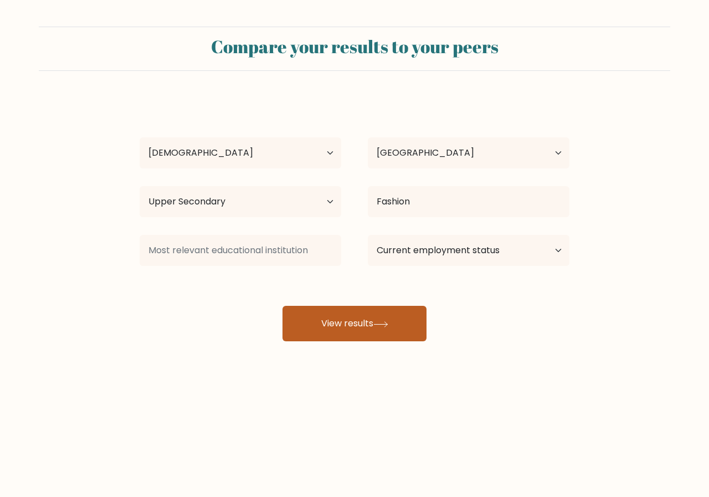
click at [359, 320] on button "View results" at bounding box center [354, 323] width 144 height 35
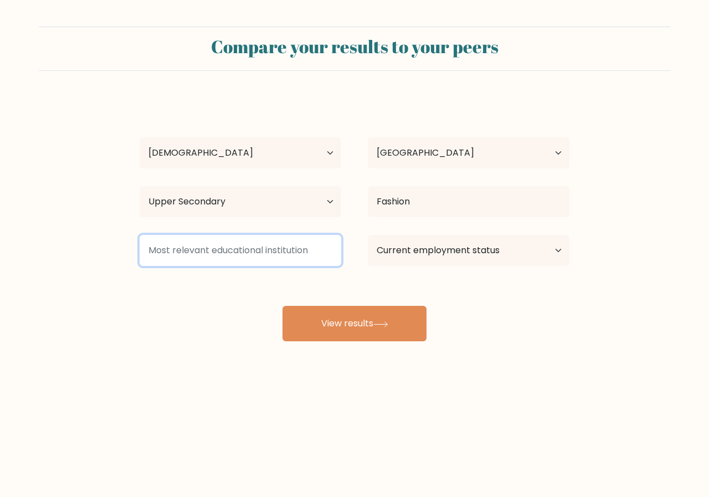
click at [314, 256] on input at bounding box center [241, 250] width 202 height 31
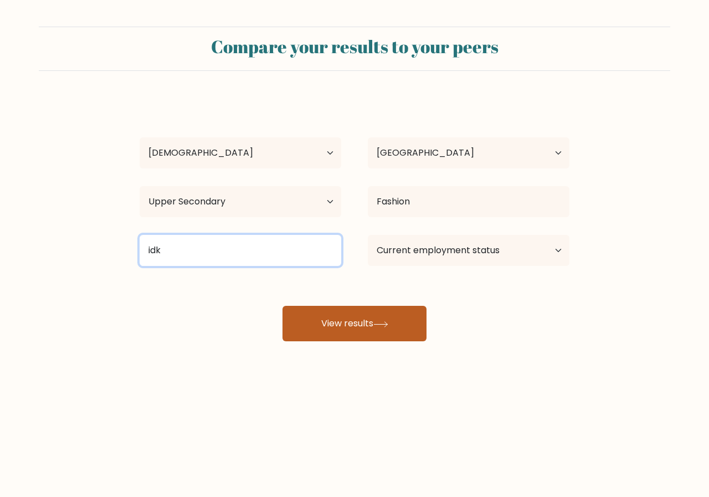
type input "idk"
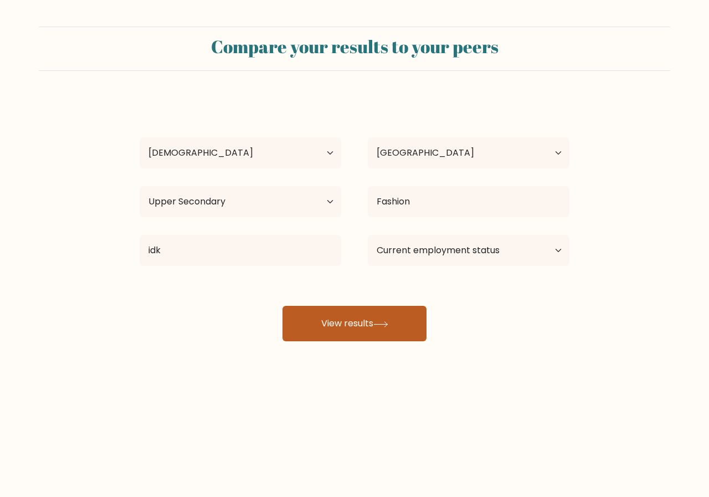
click at [414, 315] on button "View results" at bounding box center [354, 323] width 144 height 35
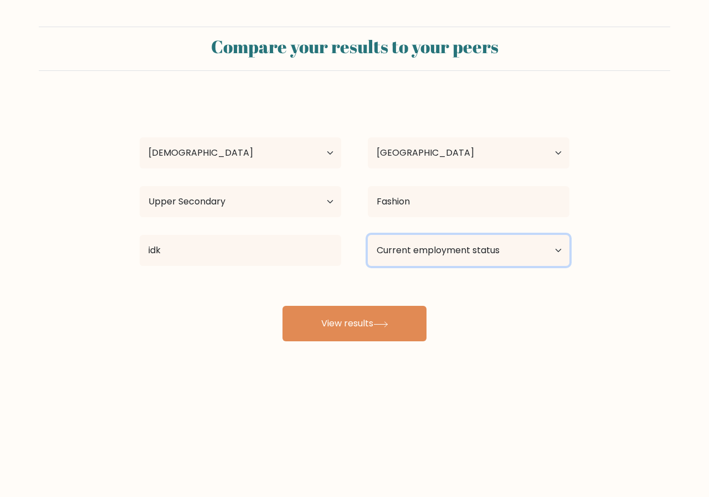
click at [518, 258] on select "Current employment status Employed Student Retired Other / prefer not to answer" at bounding box center [469, 250] width 202 height 31
select select "student"
click at [368, 235] on select "Current employment status Employed Student Retired Other / prefer not to answer" at bounding box center [469, 250] width 202 height 31
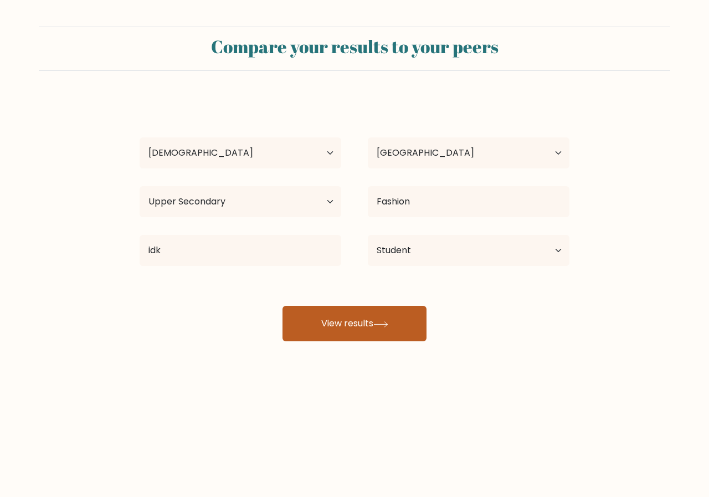
click at [379, 331] on button "View results" at bounding box center [354, 323] width 144 height 35
